Goal: Task Accomplishment & Management: Manage account settings

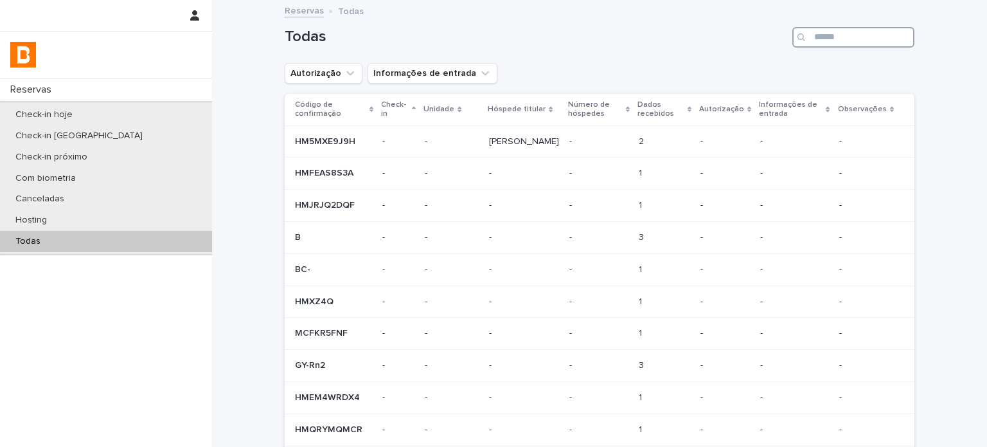
click at [854, 36] on input "Search" at bounding box center [853, 37] width 122 height 21
type input "**"
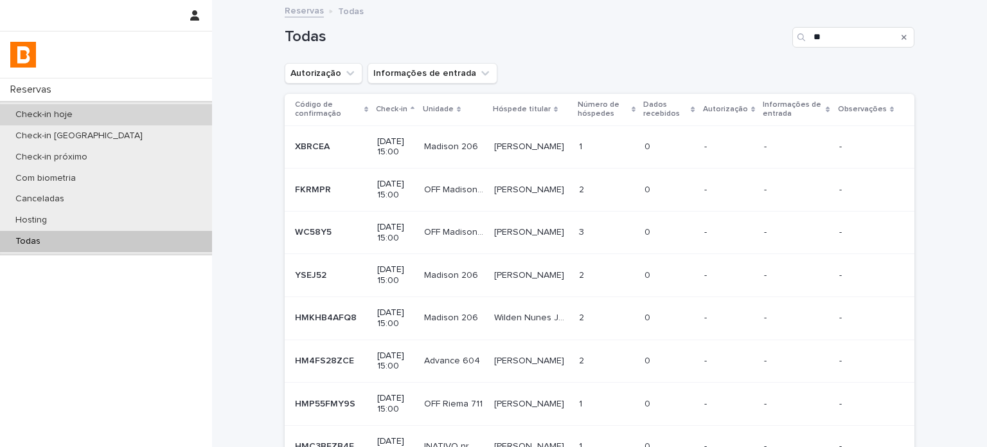
click at [147, 118] on div "Check-in hoje" at bounding box center [106, 114] width 212 height 21
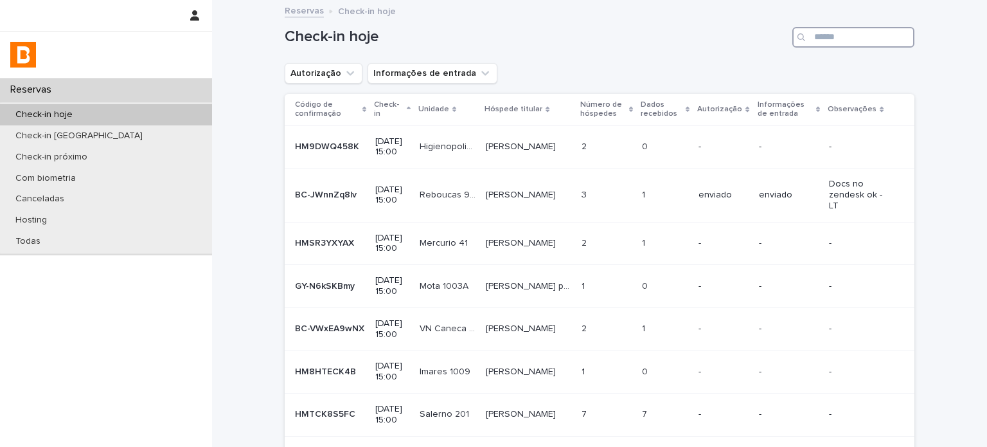
click at [848, 44] on input "Search" at bounding box center [853, 37] width 122 height 21
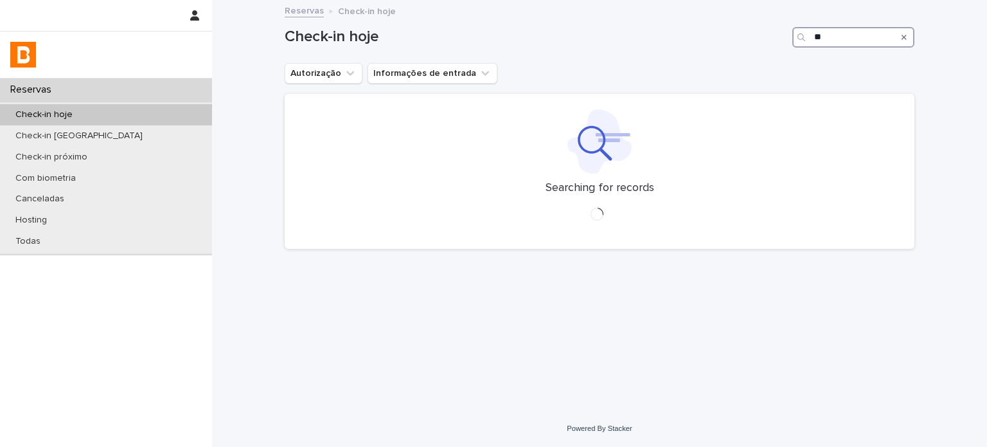
type input "*"
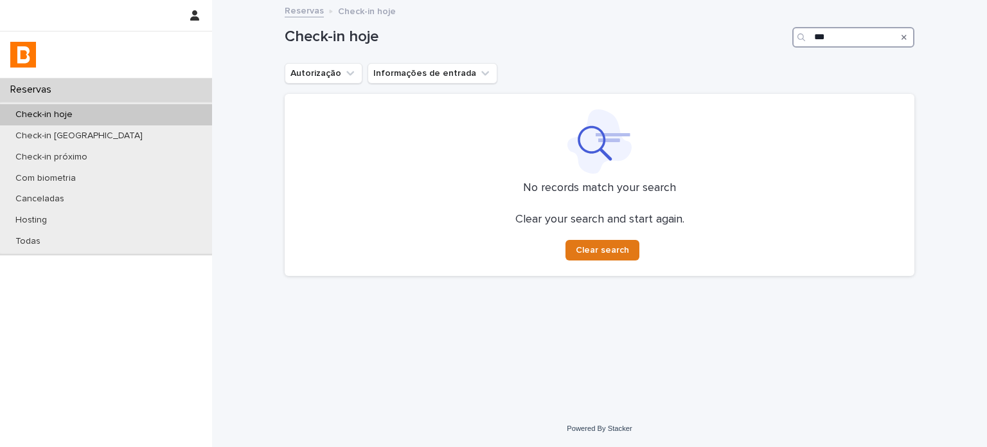
type input "***"
drag, startPoint x: 853, startPoint y: 34, endPoint x: 575, endPoint y: 35, distance: 277.7
click at [578, 35] on div "Check-in hoje ***" at bounding box center [600, 37] width 630 height 21
click at [102, 238] on div "Todas" at bounding box center [106, 241] width 212 height 21
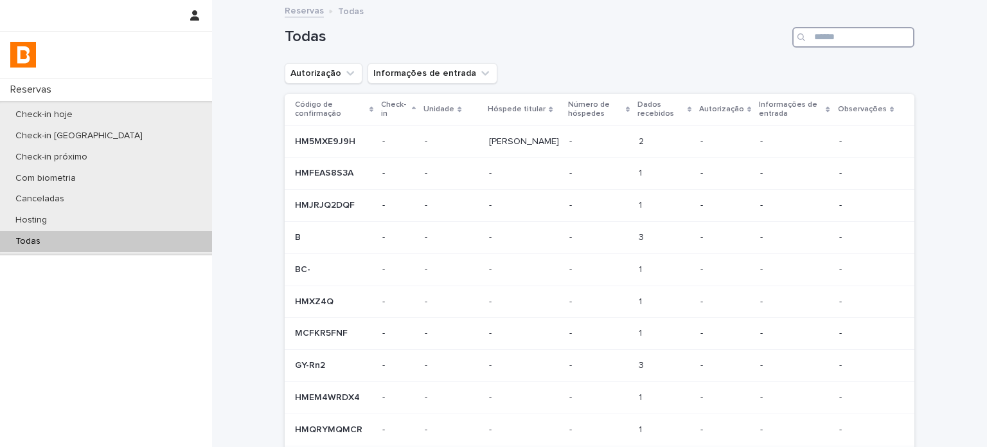
click at [851, 36] on input "Search" at bounding box center [853, 37] width 122 height 21
paste input "**********"
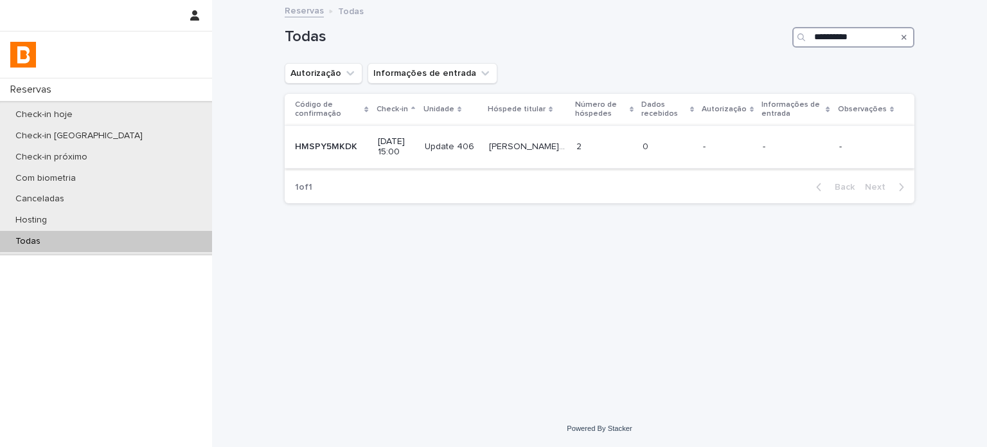
type input "**********"
click at [477, 149] on p "Update 406" at bounding box center [451, 145] width 52 height 13
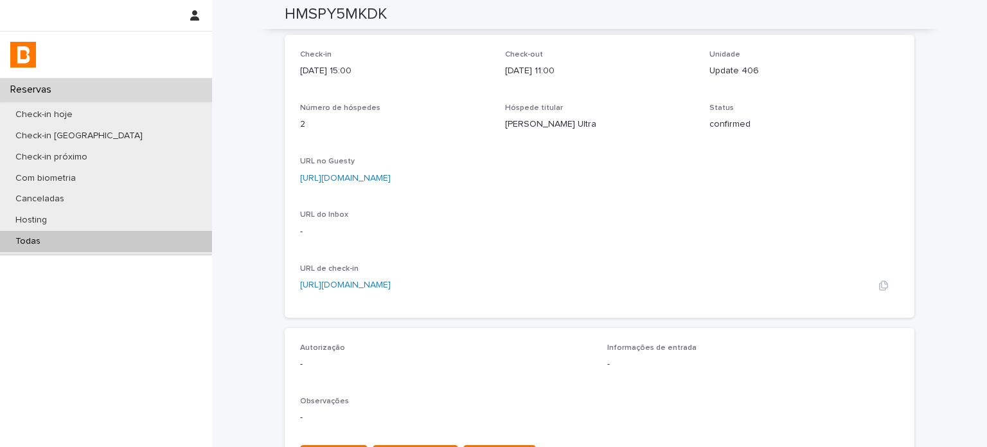
scroll to position [21, 0]
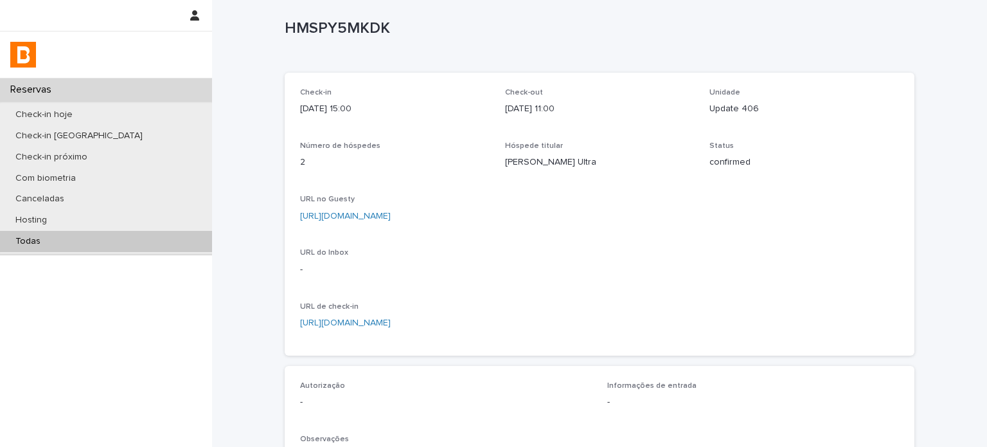
click at [95, 243] on div "Todas" at bounding box center [106, 241] width 212 height 21
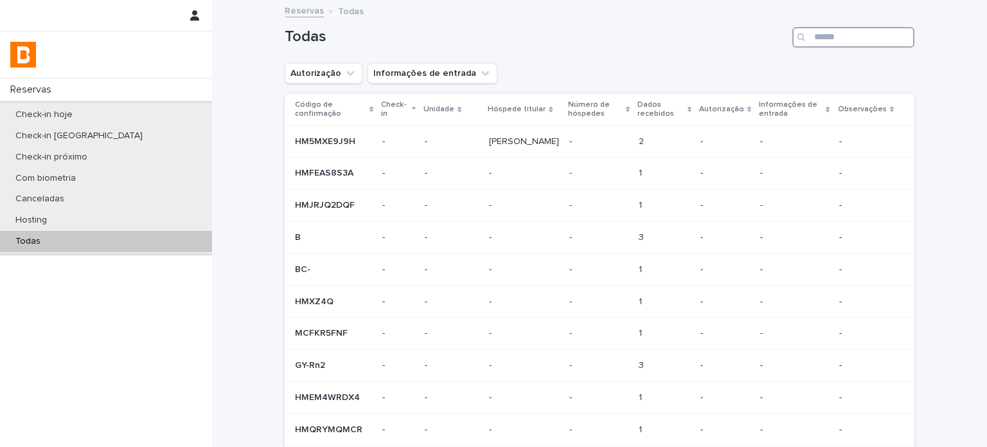
click at [818, 34] on input "Search" at bounding box center [853, 37] width 122 height 21
paste input "**********"
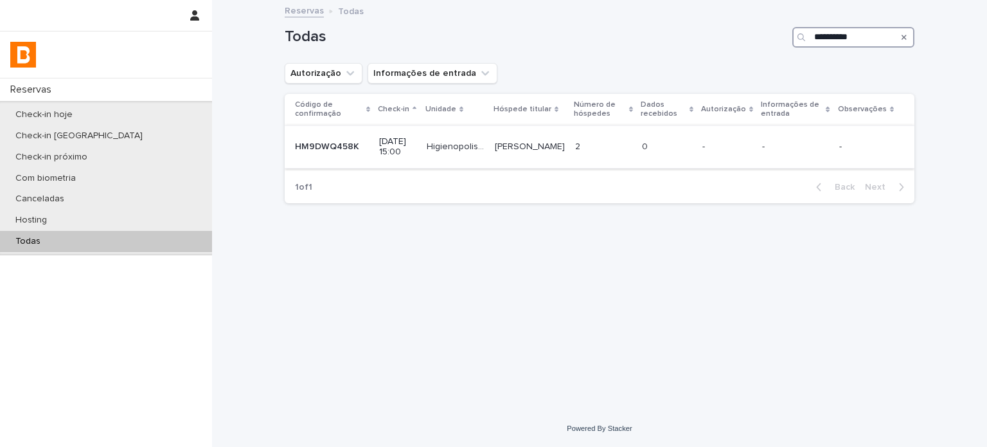
type input "**********"
click at [740, 145] on p "-" at bounding box center [727, 146] width 49 height 11
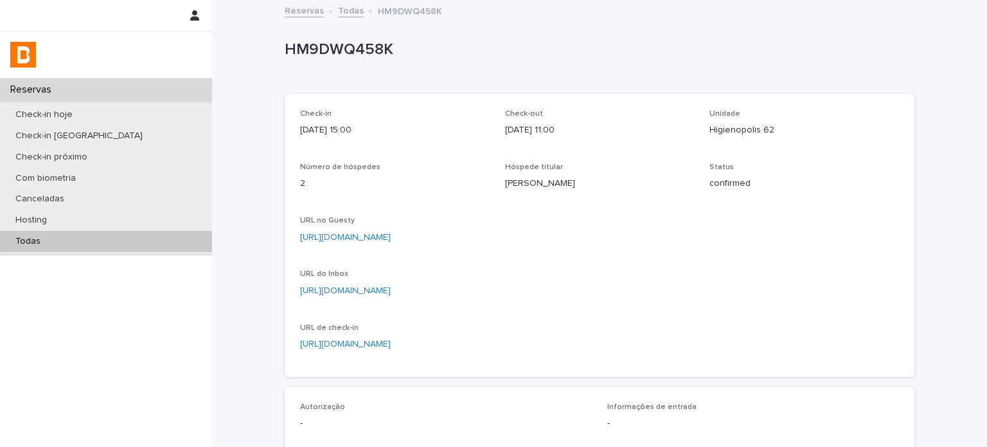
click at [735, 114] on p "Unidade" at bounding box center [805, 113] width 190 height 9
click at [737, 129] on p "Higienopolis 62" at bounding box center [805, 129] width 190 height 13
click at [738, 129] on p "Higienopolis 62" at bounding box center [805, 129] width 190 height 13
copy p "Higienopolis 62"
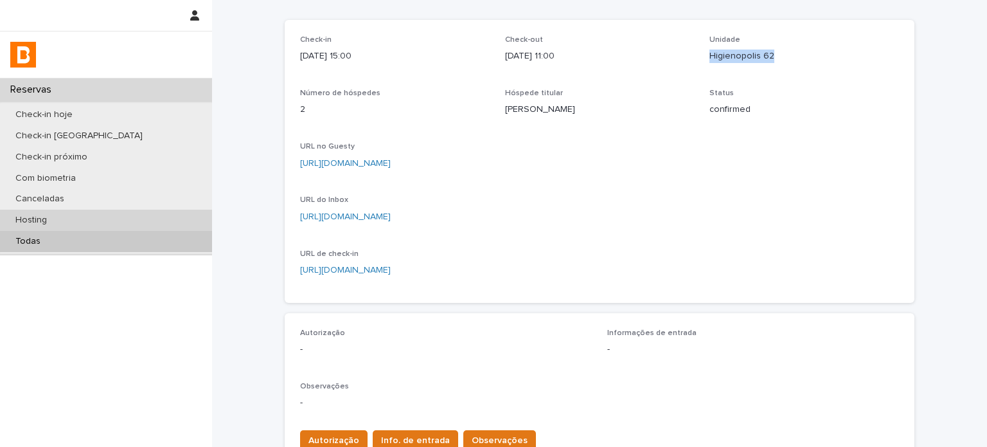
scroll to position [150, 0]
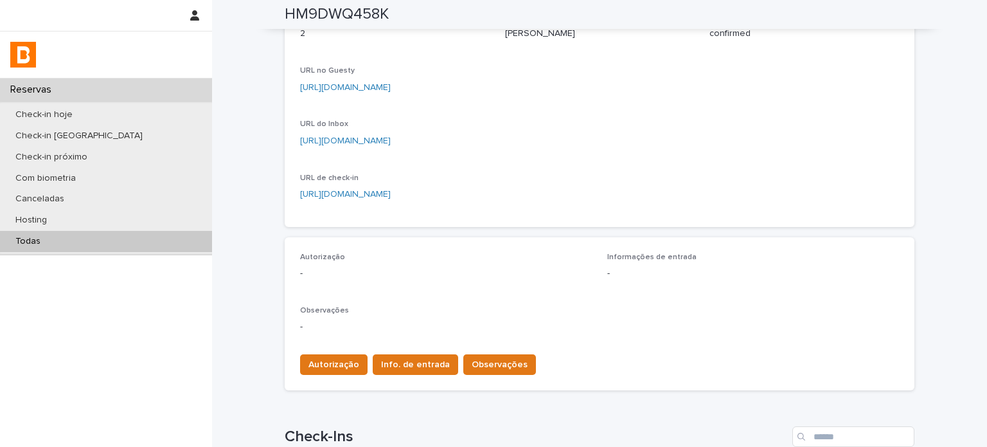
click at [120, 242] on div "Todas" at bounding box center [106, 241] width 212 height 21
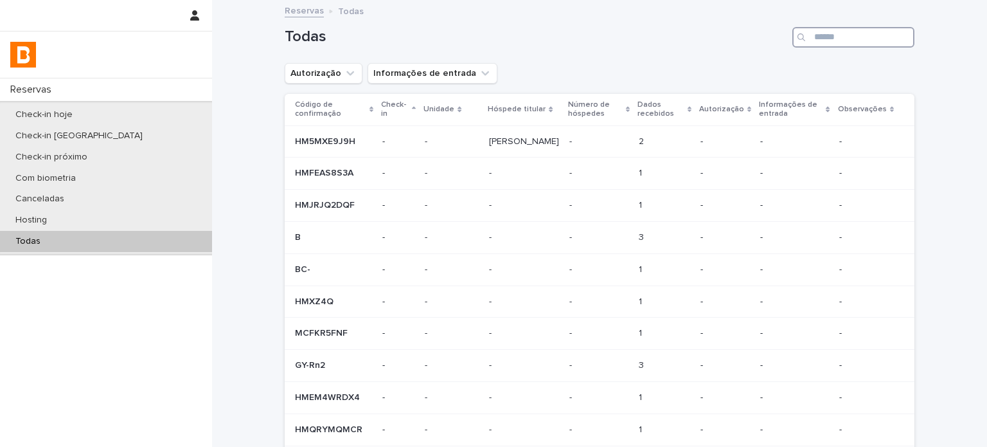
click at [852, 39] on input "Search" at bounding box center [853, 37] width 122 height 21
paste input "**********"
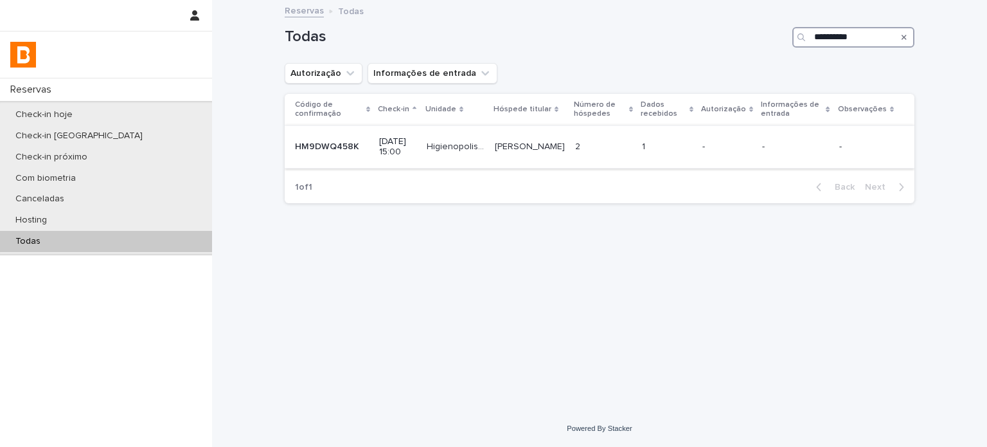
type input "**********"
click at [722, 155] on div "-" at bounding box center [727, 146] width 49 height 21
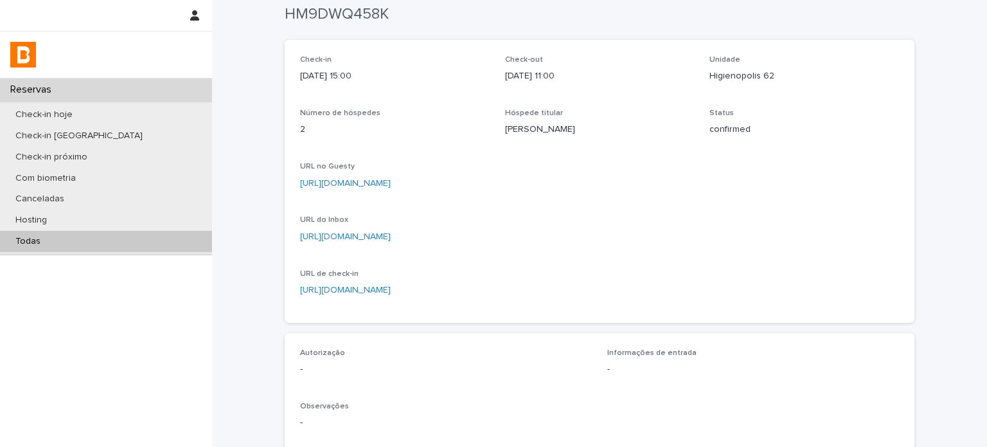
scroll to position [42, 0]
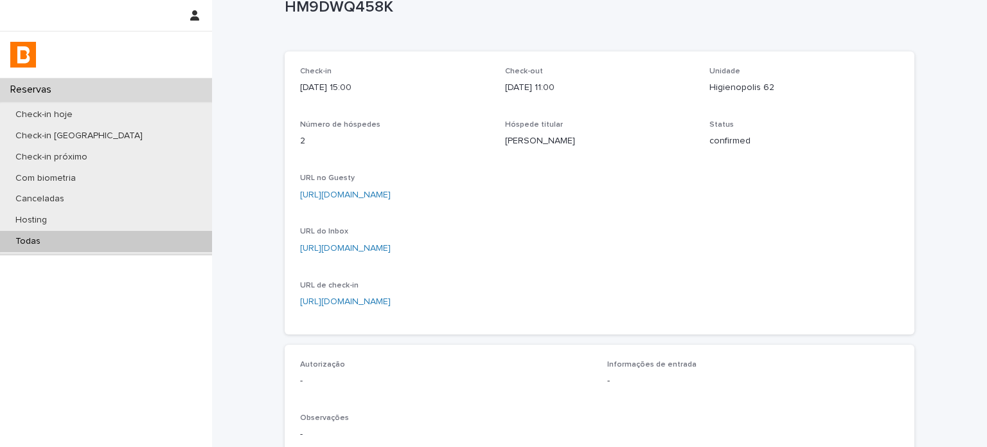
click at [728, 89] on p "Higienopolis 62" at bounding box center [805, 87] width 190 height 13
copy p "Higienopolis 62"
click at [848, 97] on div "Unidade [GEOGRAPHIC_DATA] 62" at bounding box center [805, 86] width 190 height 38
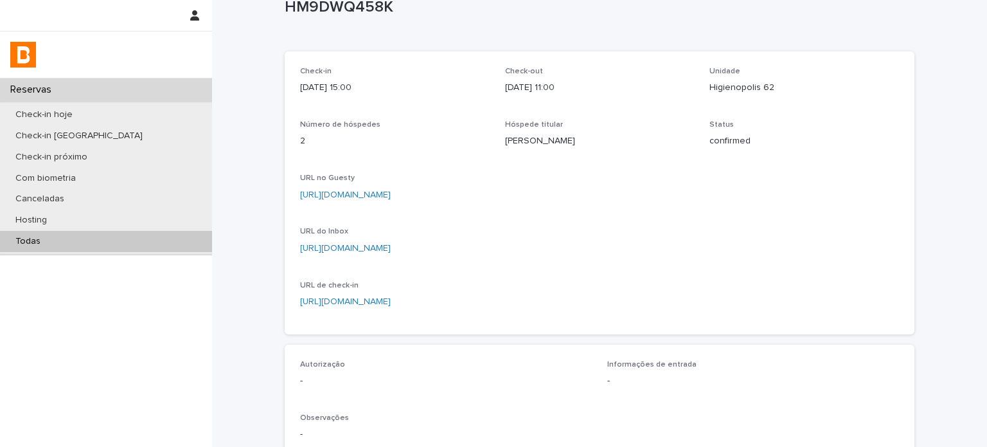
click at [769, 90] on p "Higienopolis 62" at bounding box center [805, 87] width 190 height 13
click at [762, 85] on p "Higienopolis 62" at bounding box center [805, 87] width 190 height 13
copy p "Higienopolis 62"
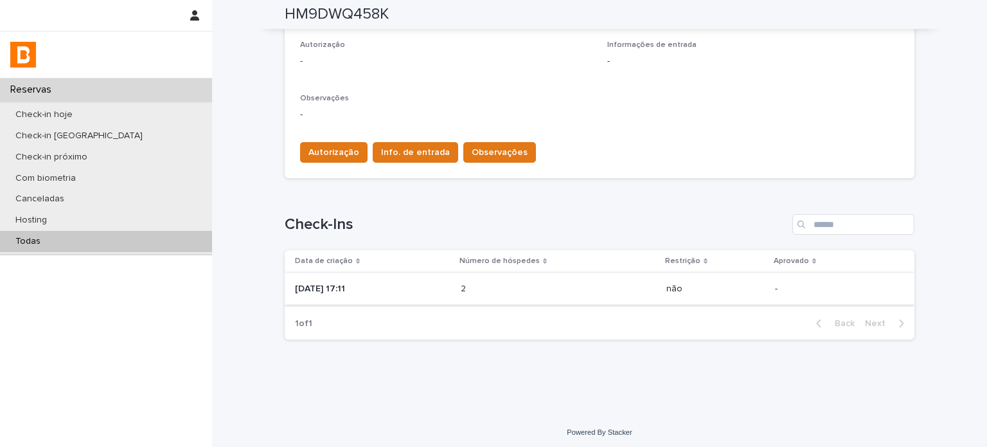
scroll to position [365, 0]
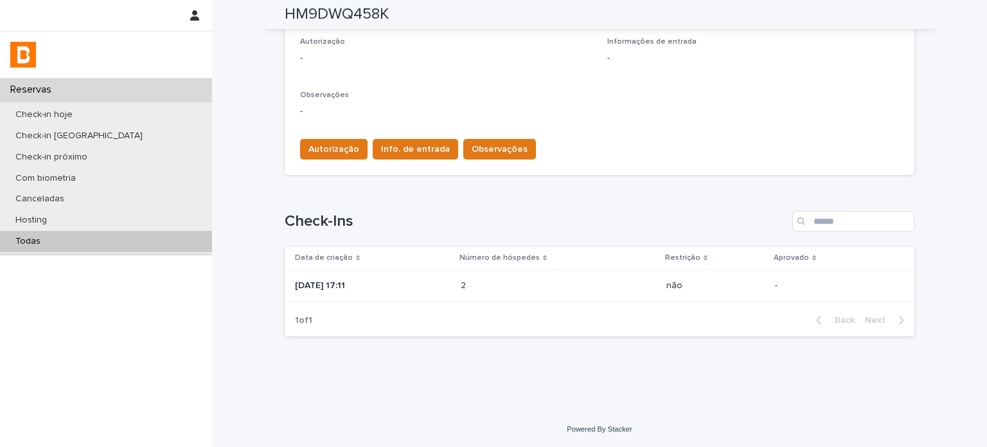
click at [406, 290] on div "[DATE] 17:11" at bounding box center [373, 285] width 156 height 21
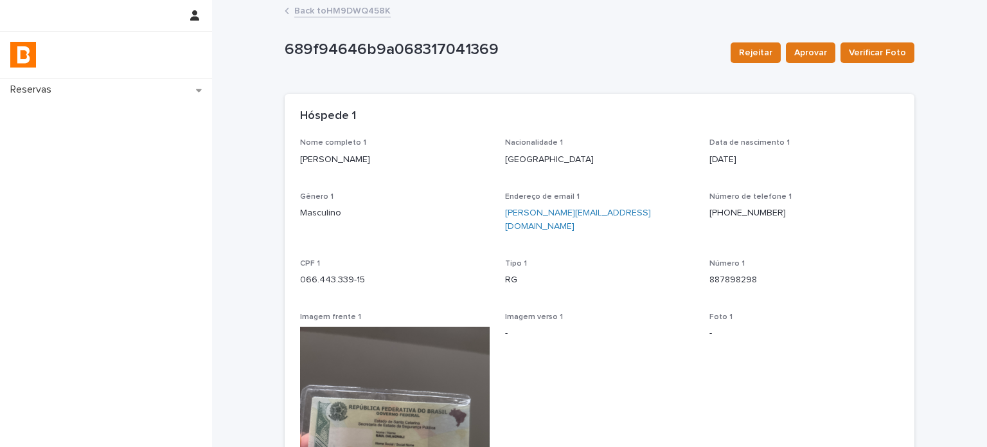
drag, startPoint x: 368, startPoint y: 157, endPoint x: 292, endPoint y: 161, distance: 76.6
click at [292, 161] on div "Nome completo 1 [PERSON_NAME] Nacionalidade 1 [DEMOGRAPHIC_DATA] Data de nascim…" at bounding box center [600, 398] width 630 height 520
copy p "[PERSON_NAME]"
drag, startPoint x: 374, startPoint y: 267, endPoint x: 244, endPoint y: 279, distance: 131.0
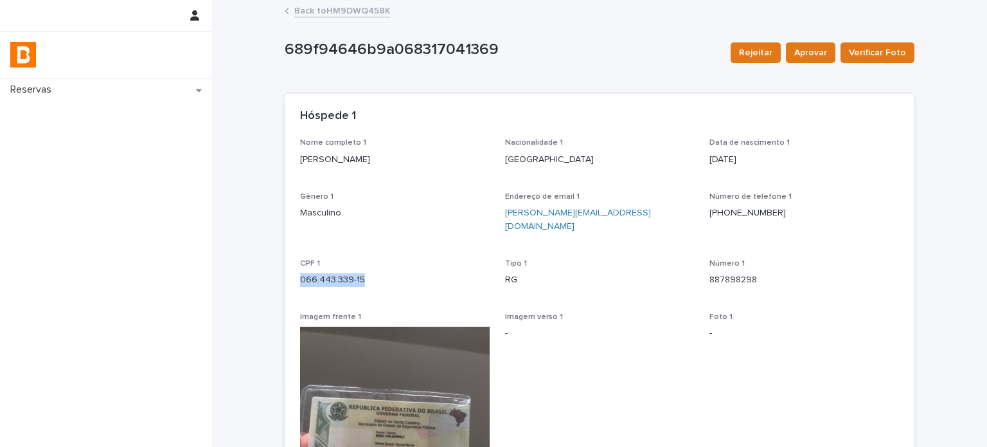
copy p "066.443.339-15"
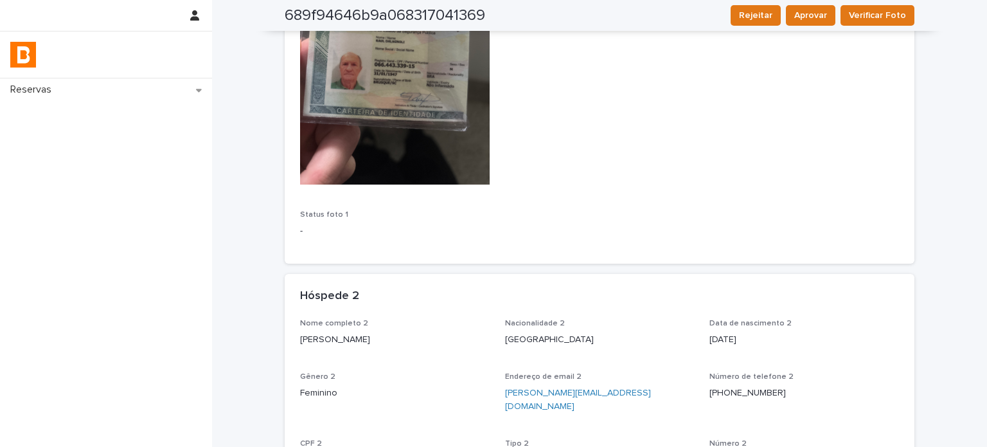
scroll to position [471, 0]
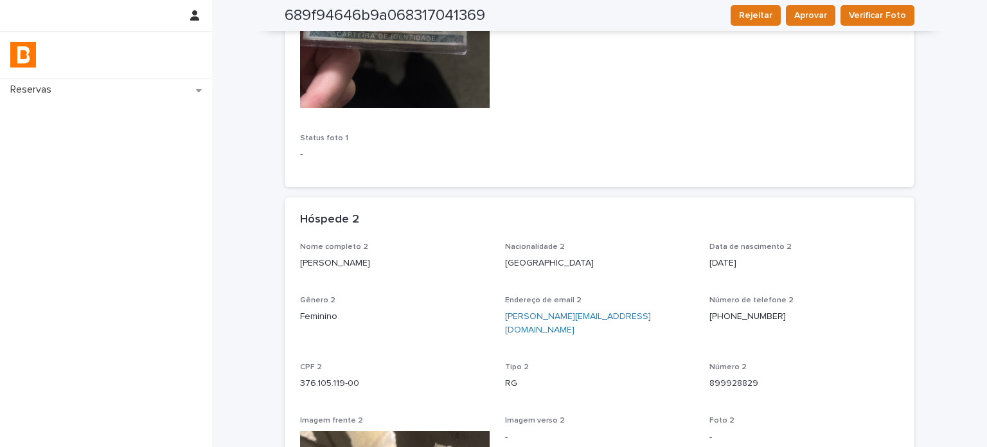
drag, startPoint x: 400, startPoint y: 246, endPoint x: 294, endPoint y: 251, distance: 106.8
copy p "[PERSON_NAME]"
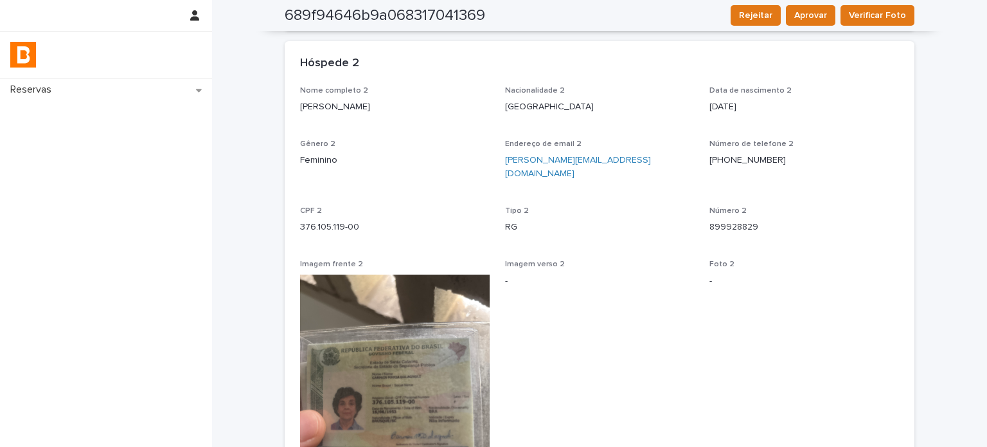
scroll to position [685, 0]
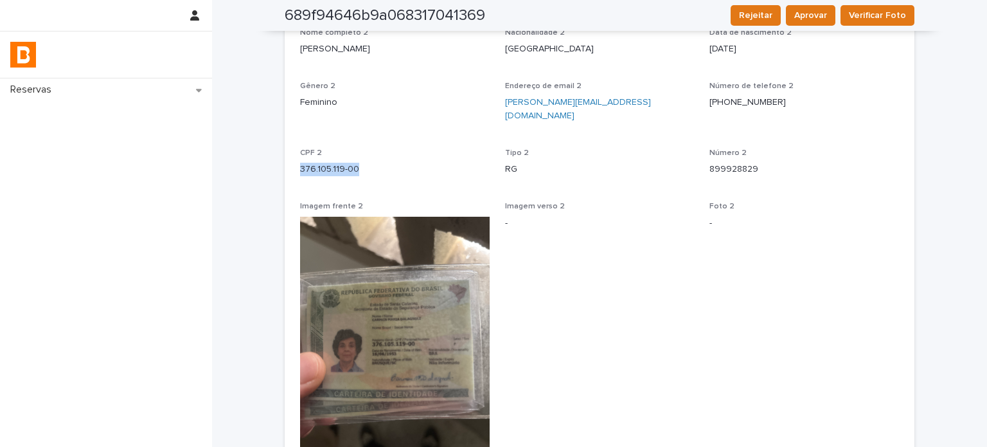
drag, startPoint x: 360, startPoint y: 154, endPoint x: 283, endPoint y: 141, distance: 78.1
click at [287, 141] on div "Nome completo 2 [PERSON_NAME] Nacionalidade 2 [DEMOGRAPHIC_DATA] Data de nascim…" at bounding box center [600, 288] width 630 height 520
copy p "376.105.119-00"
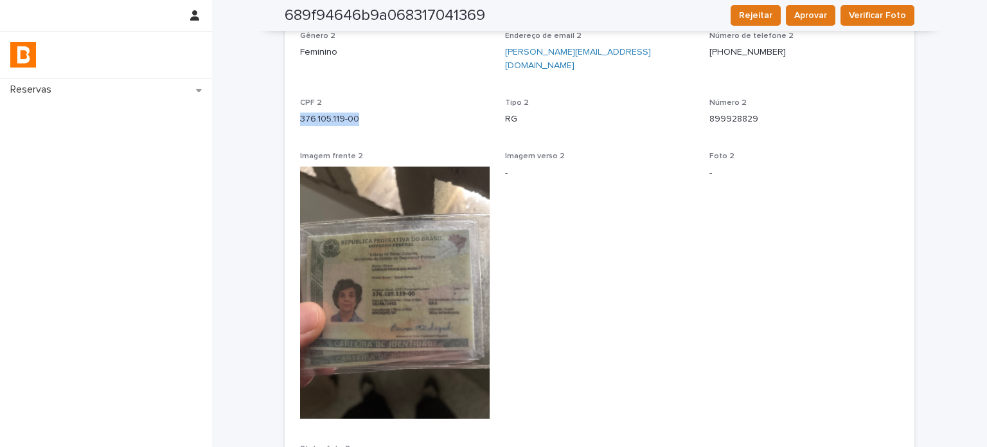
scroll to position [720, 0]
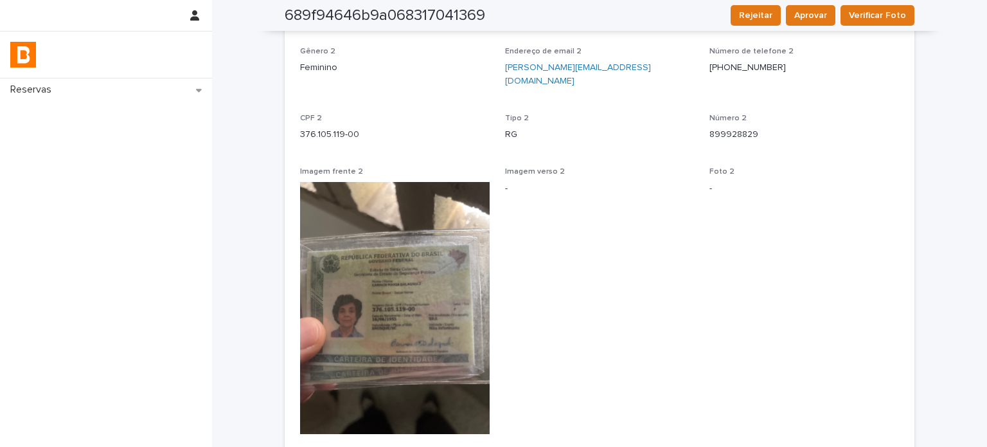
click at [507, 127] on div "Nome completo 2 [PERSON_NAME] Nacionalidade 2 [DEMOGRAPHIC_DATA] Data de nascim…" at bounding box center [599, 246] width 599 height 505
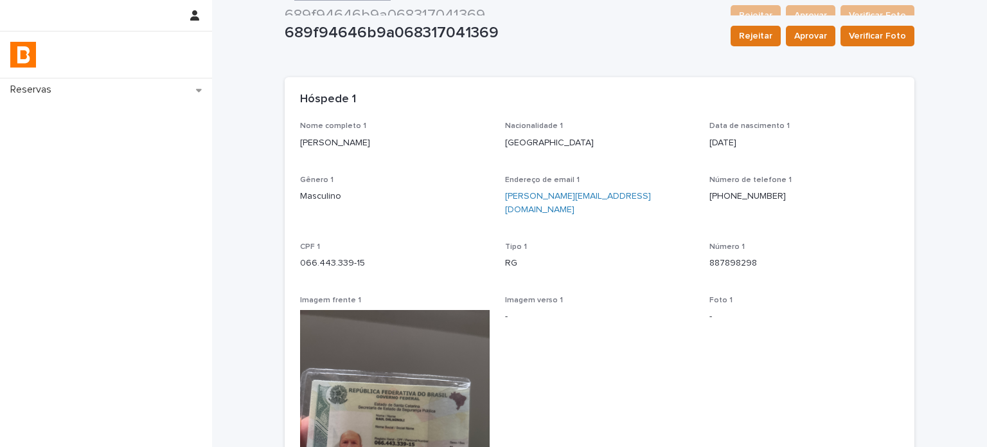
scroll to position [0, 0]
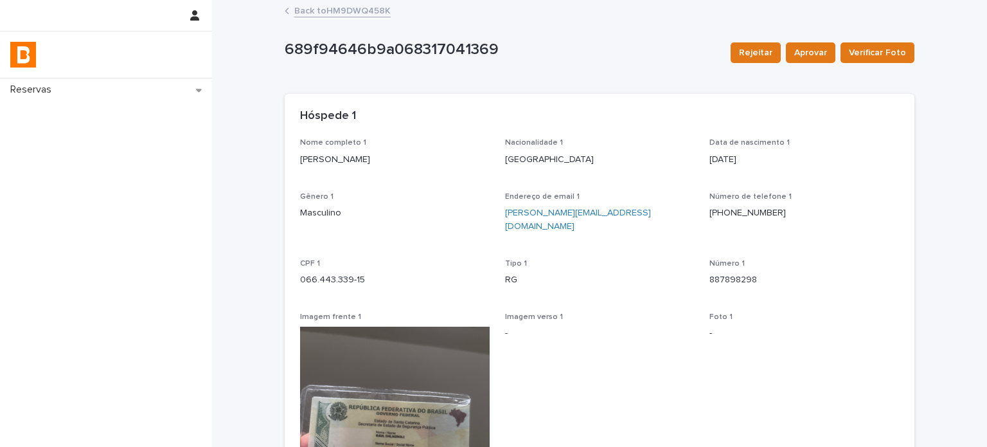
click at [339, 13] on link "Back to HM9DWQ458K" at bounding box center [342, 10] width 96 height 15
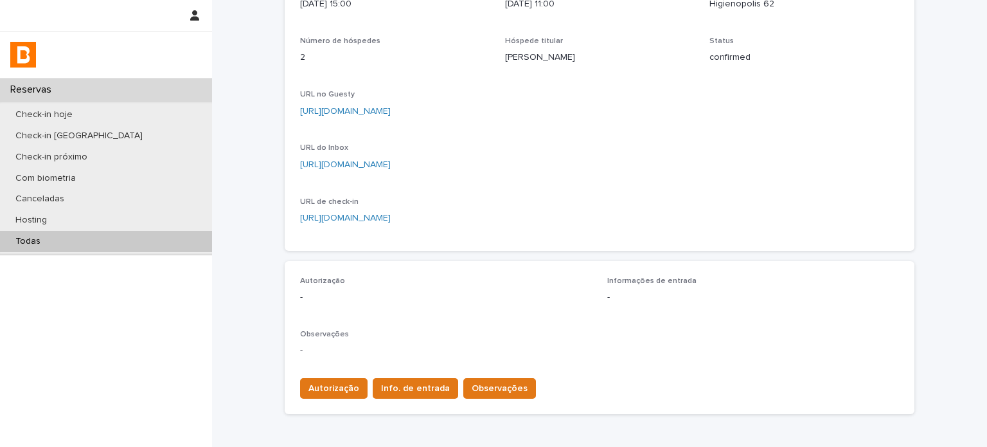
scroll to position [278, 0]
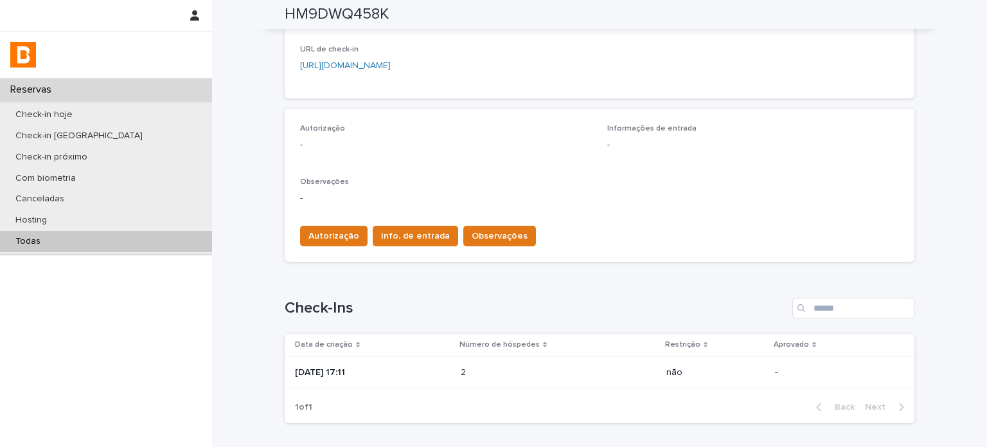
click at [329, 223] on div "Autorização Info. de entrada Observações" at bounding box center [599, 233] width 599 height 36
click at [335, 231] on span "Autorização" at bounding box center [334, 235] width 51 height 13
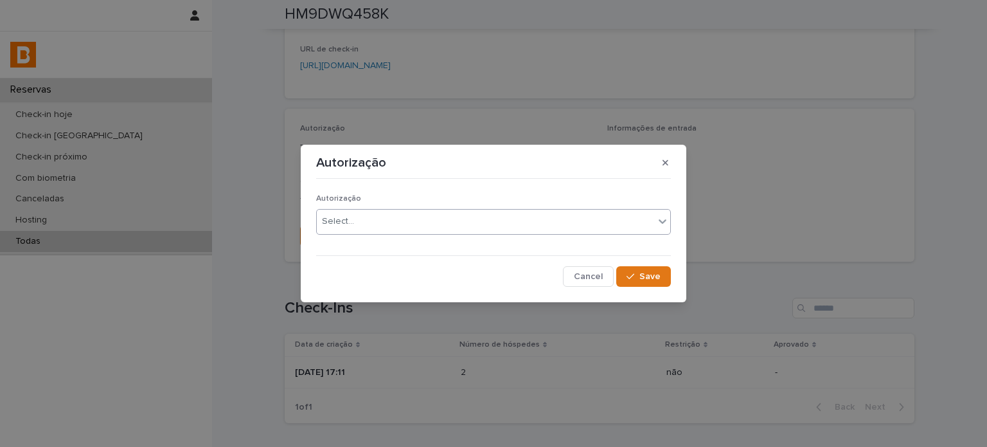
click at [377, 212] on div "Select..." at bounding box center [485, 221] width 337 height 21
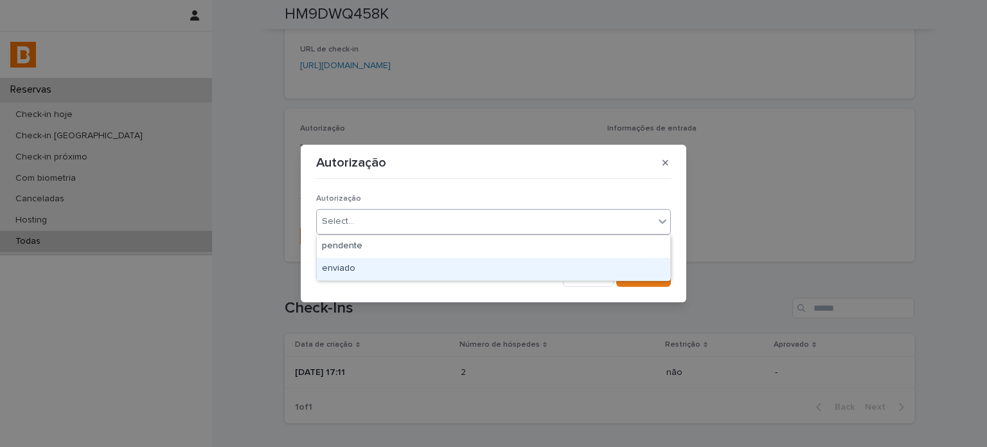
click at [368, 268] on div "enviado" at bounding box center [494, 269] width 354 height 22
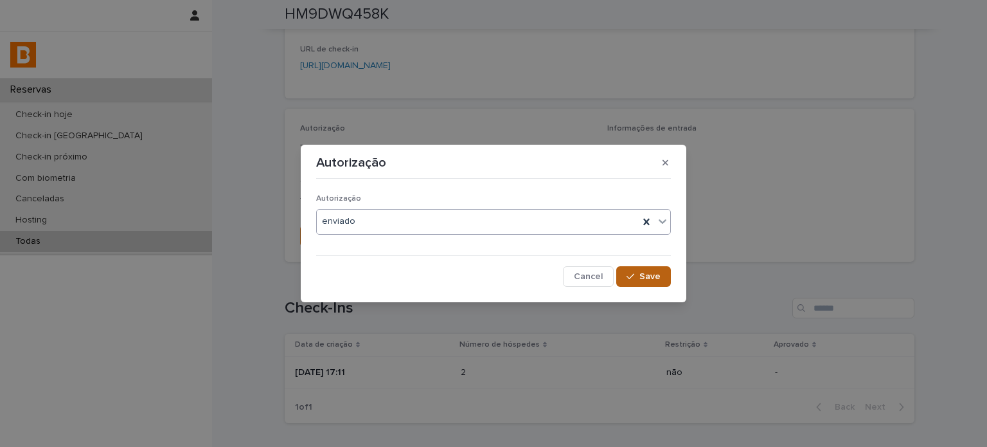
click at [665, 276] on button "Save" at bounding box center [643, 276] width 55 height 21
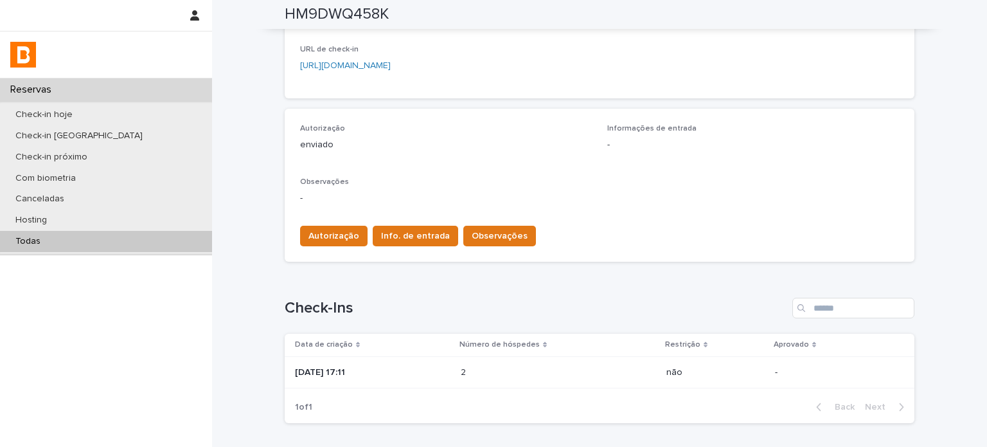
click at [402, 217] on div "Autorização Info. de entrada Observações" at bounding box center [599, 233] width 599 height 36
click at [404, 222] on div "Autorização Info. de entrada Observações" at bounding box center [599, 233] width 599 height 36
click at [405, 226] on button "Info. de entrada" at bounding box center [415, 236] width 85 height 21
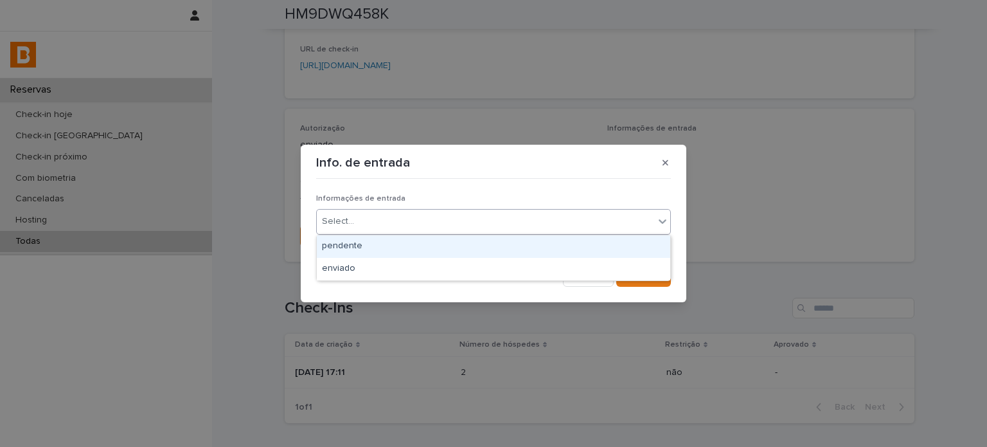
click at [420, 217] on div "Select..." at bounding box center [485, 221] width 337 height 21
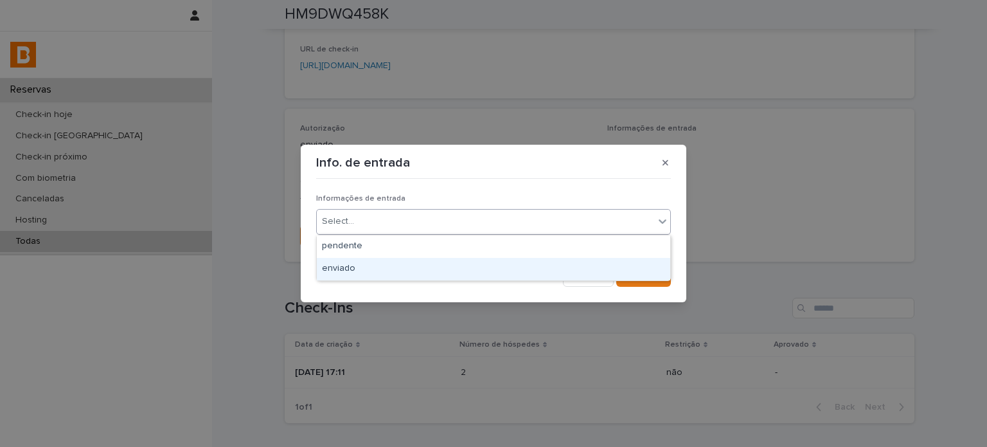
click at [406, 267] on div "enviado" at bounding box center [494, 269] width 354 height 22
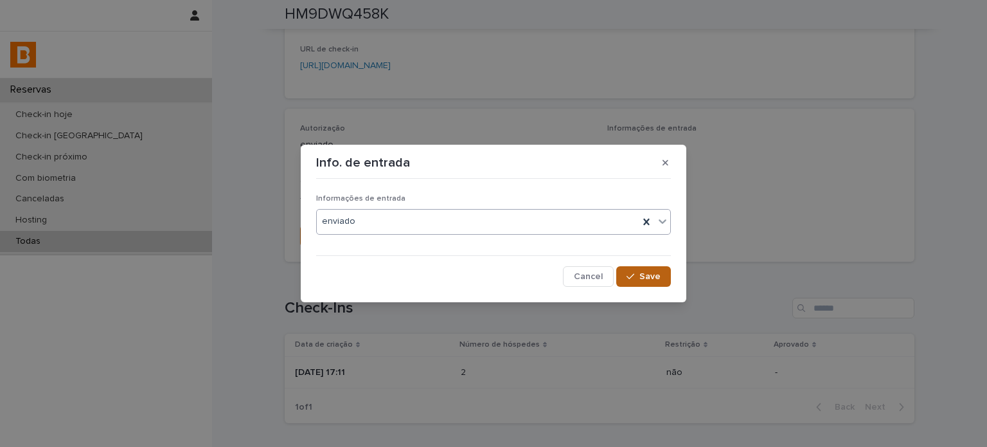
click at [640, 270] on button "Save" at bounding box center [643, 276] width 55 height 21
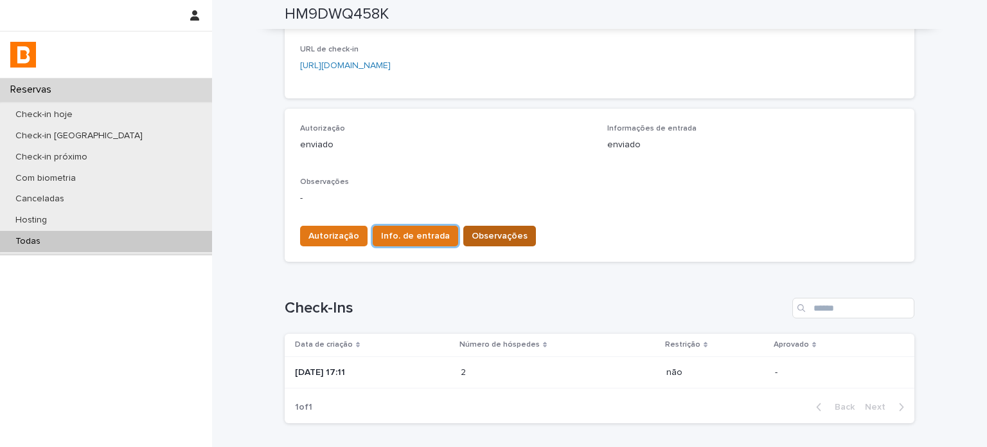
click at [497, 238] on span "Observações" at bounding box center [500, 235] width 56 height 13
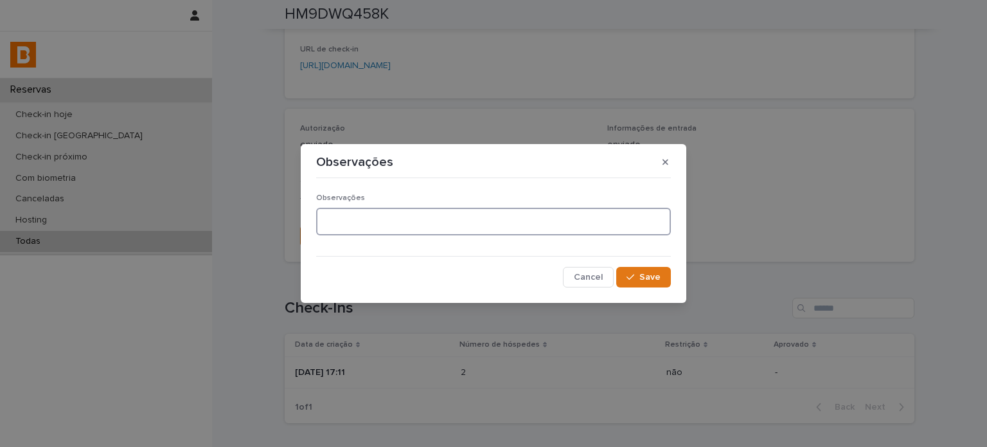
click at [469, 233] on textarea at bounding box center [493, 222] width 355 height 28
type textarea "**********"
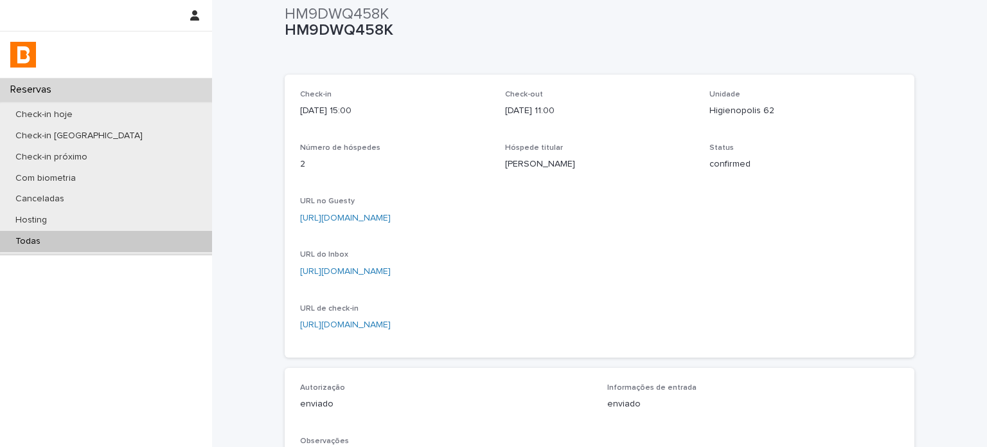
scroll to position [0, 0]
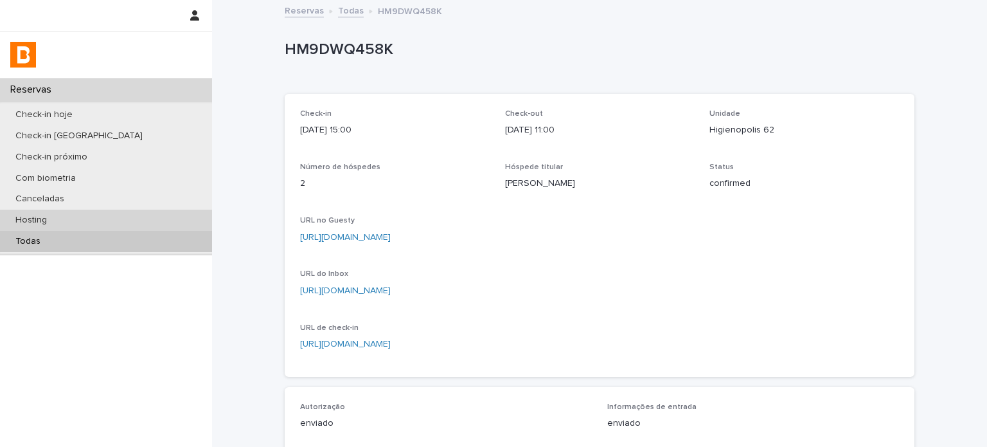
click at [173, 229] on div "Check-in hoje Check-in amanhã Check-in próximo Com biometria Canceladas Hosting…" at bounding box center [106, 178] width 212 height 154
click at [175, 238] on div "Todas" at bounding box center [106, 241] width 212 height 21
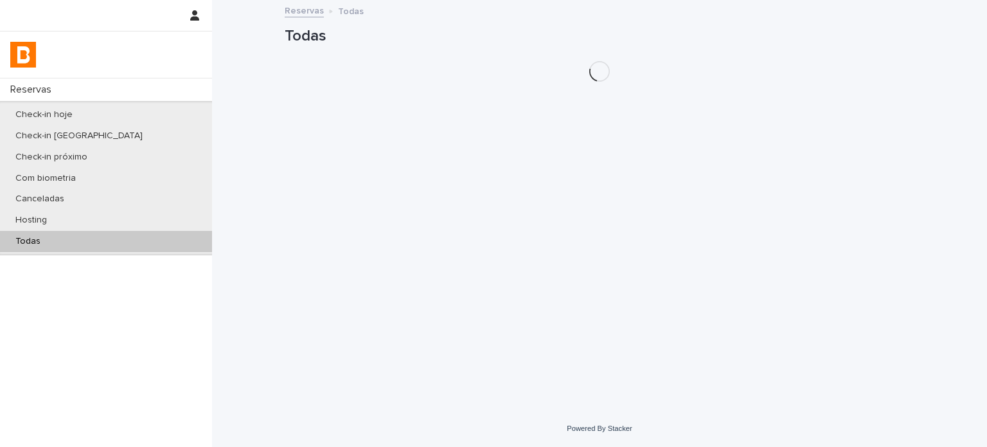
click at [175, 237] on div "Todas" at bounding box center [106, 241] width 212 height 21
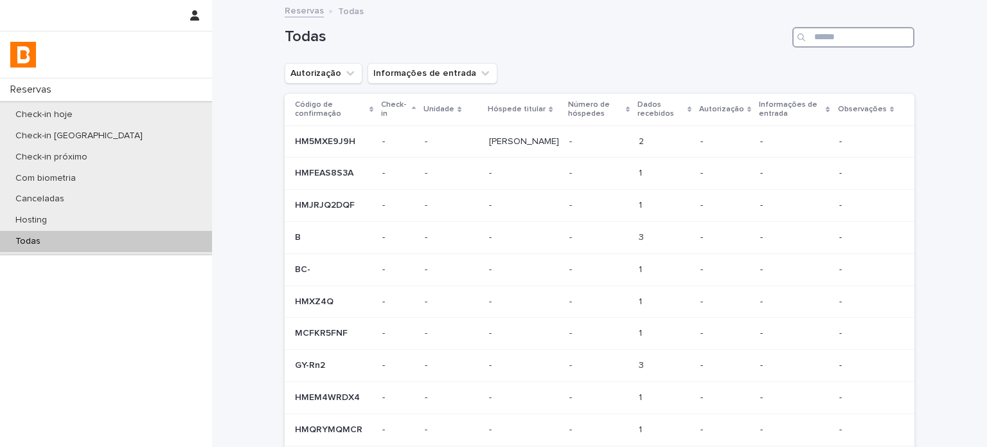
click at [861, 44] on input "Search" at bounding box center [853, 37] width 122 height 21
paste input "**********"
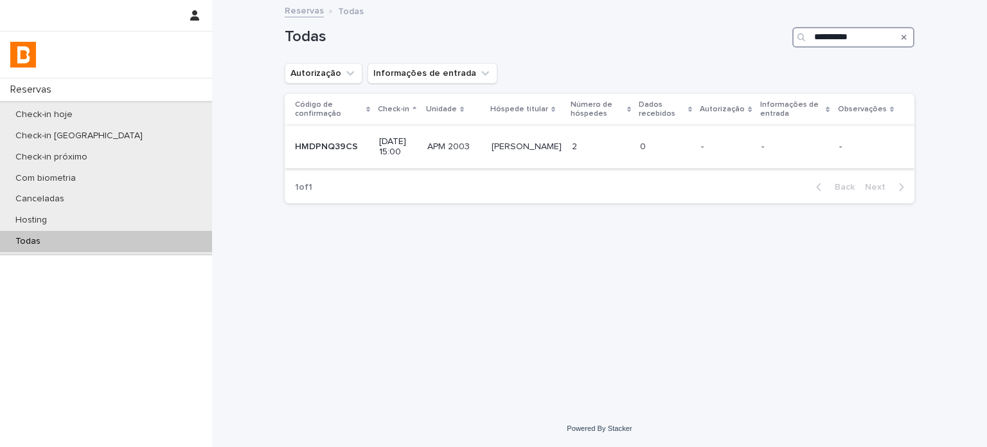
type input "**********"
click at [650, 160] on td "0 0" at bounding box center [665, 146] width 61 height 43
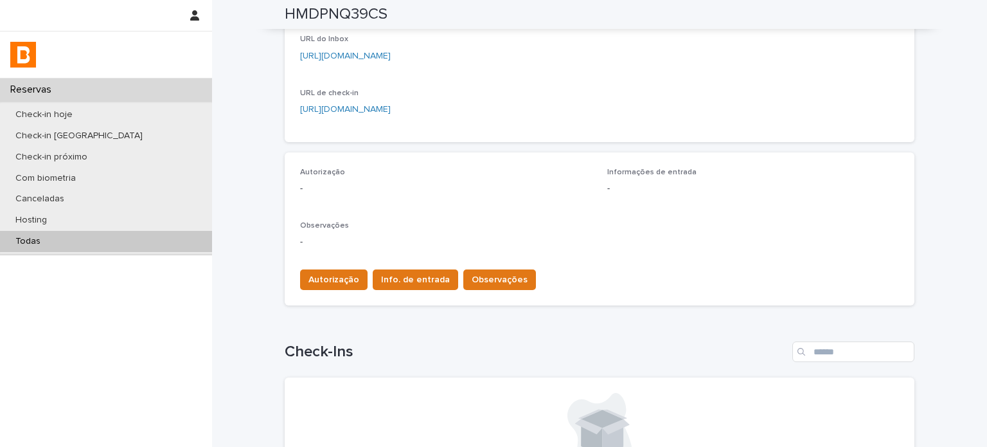
scroll to position [300, 0]
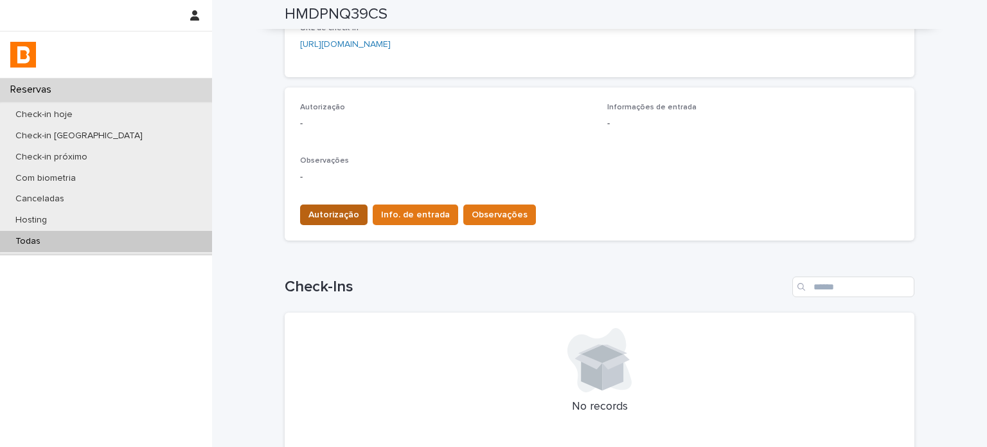
click at [339, 217] on span "Autorização" at bounding box center [334, 214] width 51 height 13
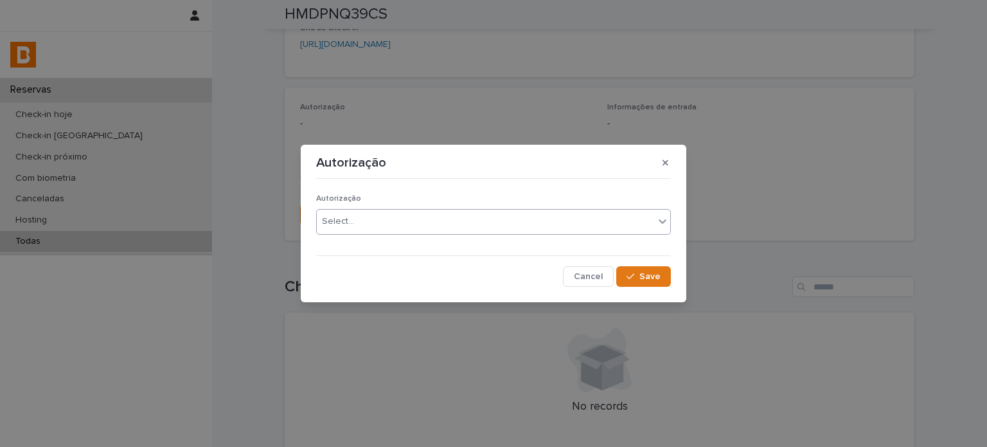
click at [364, 218] on div "Select..." at bounding box center [485, 221] width 337 height 21
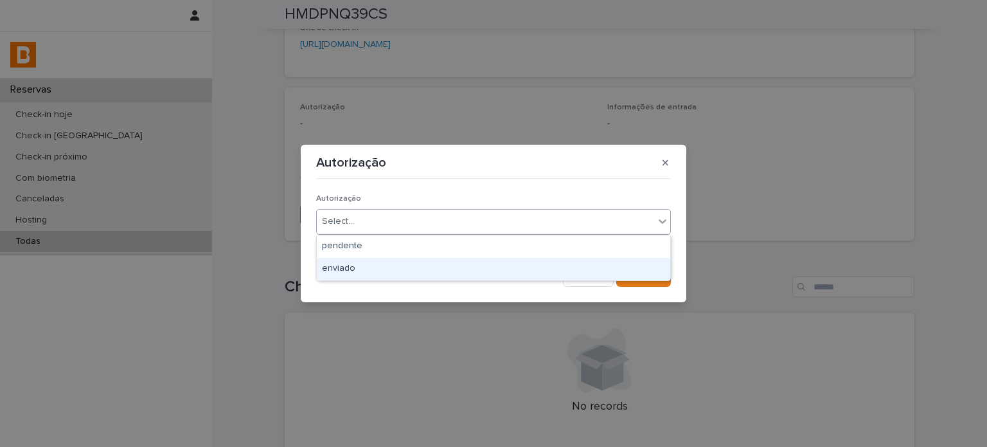
click at [365, 262] on div "enviado" at bounding box center [494, 269] width 354 height 22
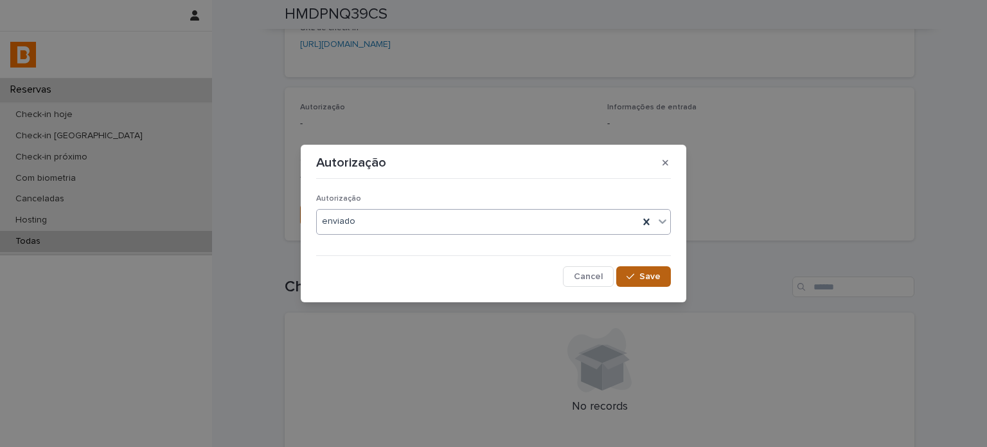
click at [635, 282] on button "Save" at bounding box center [643, 276] width 55 height 21
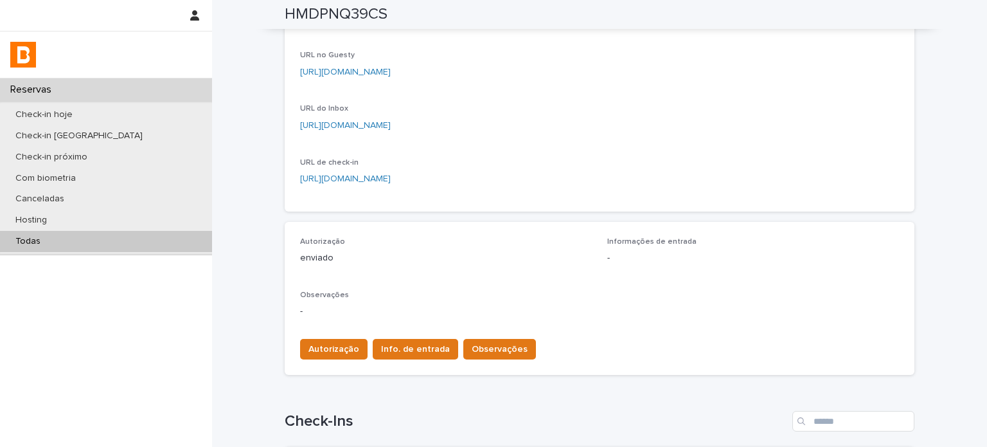
scroll to position [235, 0]
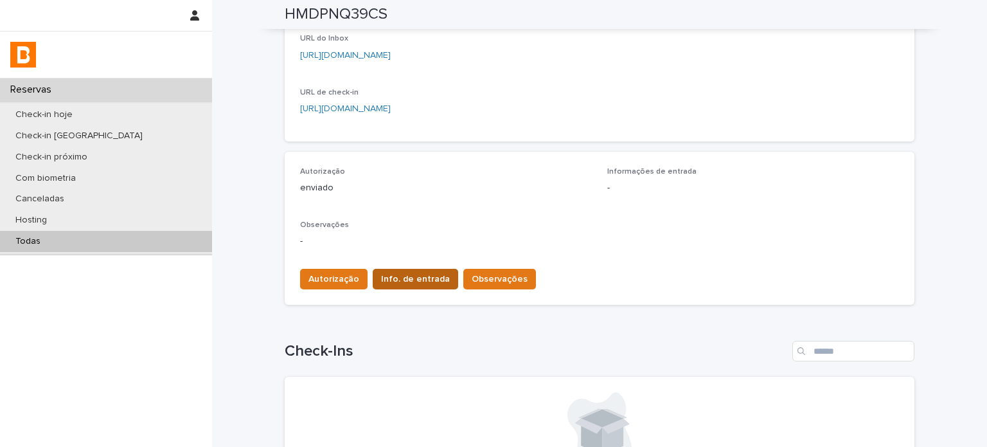
click at [416, 287] on button "Info. de entrada" at bounding box center [415, 279] width 85 height 21
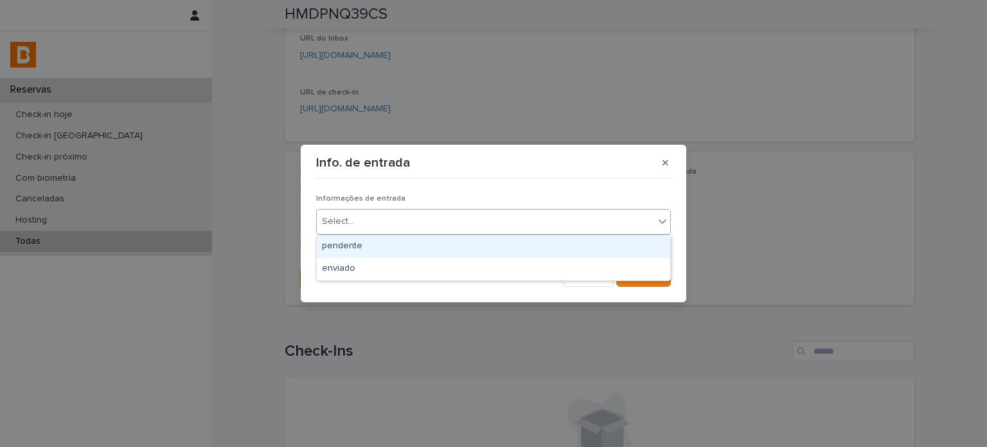
click at [431, 225] on div "Select..." at bounding box center [485, 221] width 337 height 21
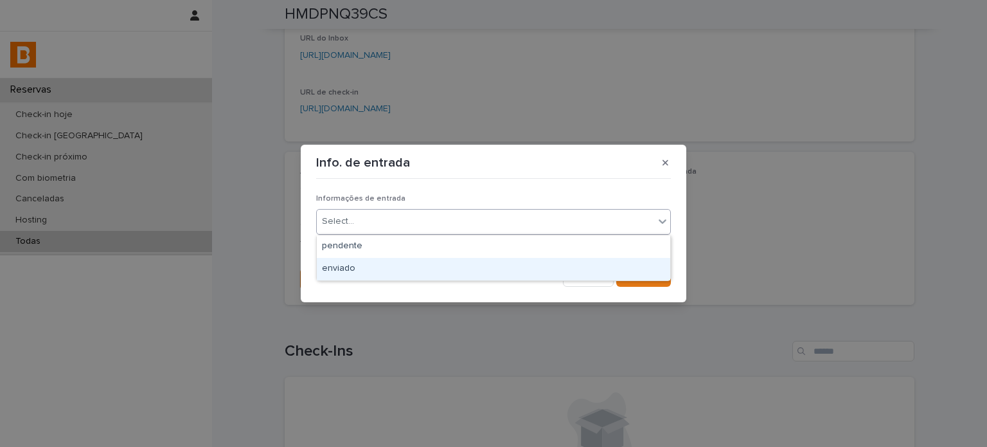
click at [407, 267] on div "enviado" at bounding box center [494, 269] width 354 height 22
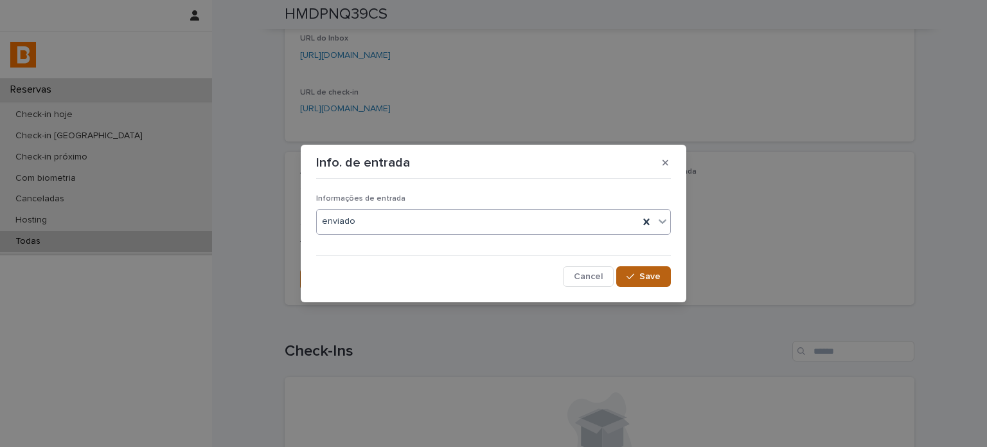
click at [636, 278] on div "button" at bounding box center [633, 276] width 13 height 9
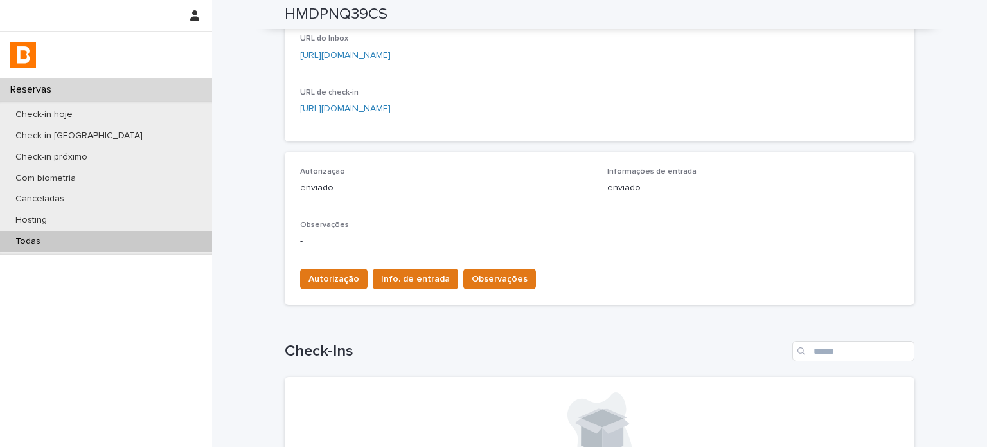
click at [471, 292] on div "Autorização Info. de entrada Observações" at bounding box center [415, 282] width 241 height 26
click at [476, 275] on span "Observações" at bounding box center [500, 279] width 56 height 13
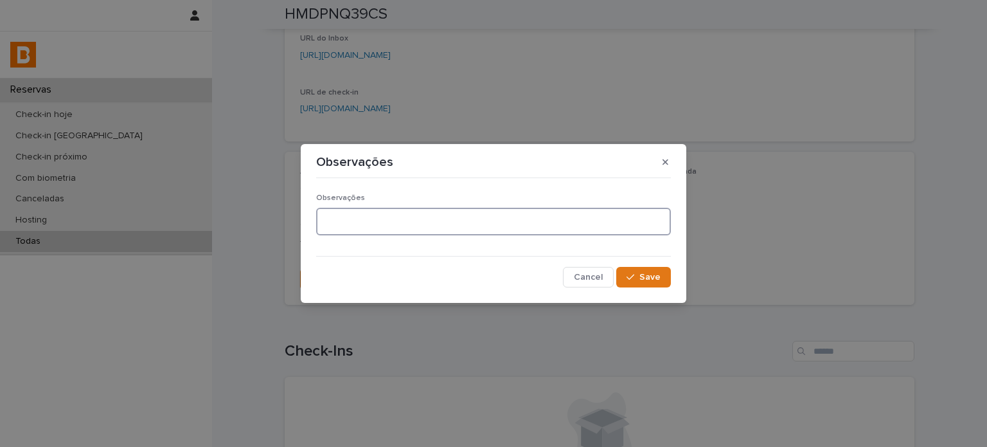
click at [394, 219] on textarea at bounding box center [493, 222] width 355 height 28
type textarea "*"
type textarea "**********"
